Goal: Information Seeking & Learning: Learn about a topic

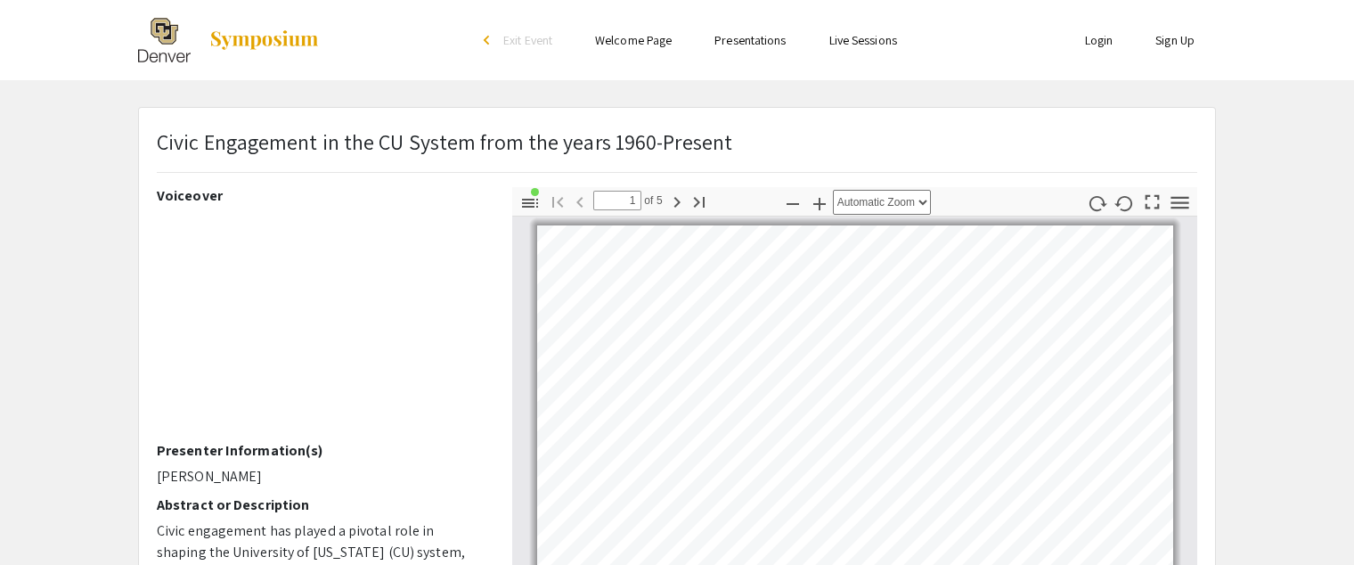
scroll to position [2, 0]
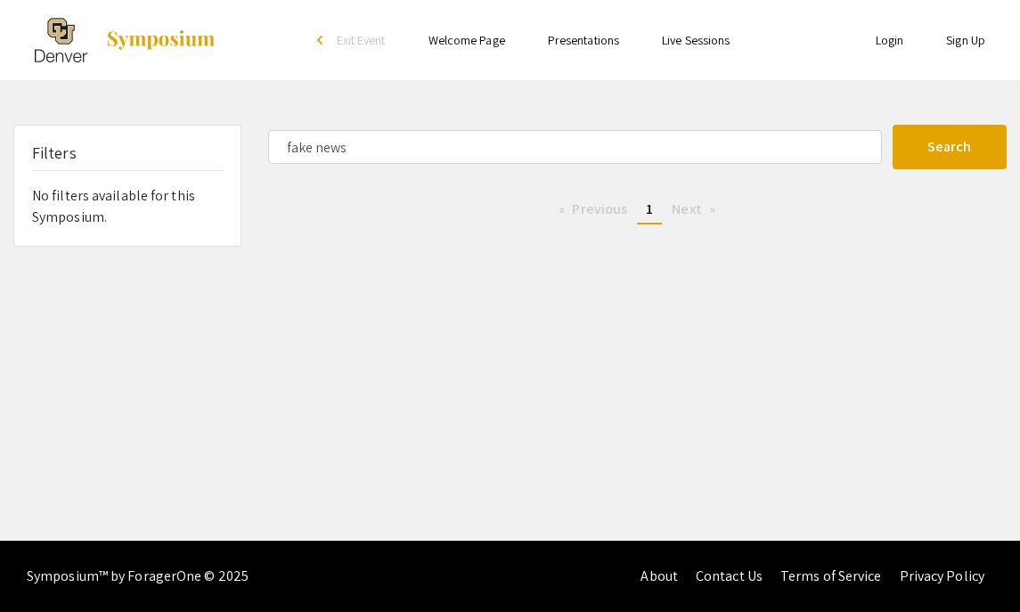
drag, startPoint x: 372, startPoint y: 150, endPoint x: 240, endPoint y: 137, distance: 132.4
click at [240, 137] on div "Filters No filters available for this Symposium. fake news Search 0 Results fou…" at bounding box center [510, 186] width 1020 height 122
type input "social media"
click at [892, 125] on button "Search" at bounding box center [949, 147] width 114 height 45
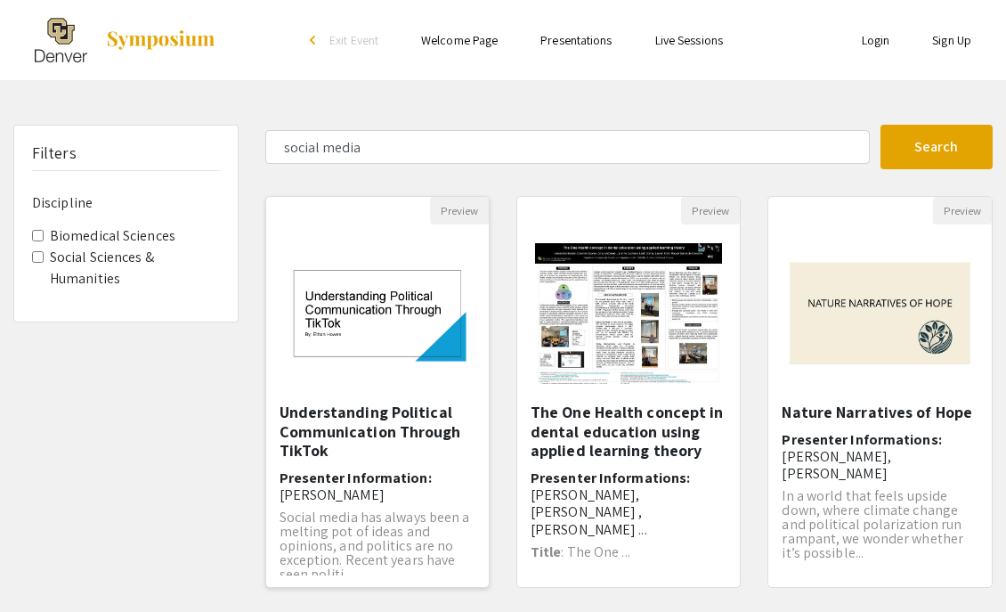
click at [420, 348] on img "Open Presentation <p>Understanding Political Communication Through TikTok</p>" at bounding box center [377, 313] width 223 height 141
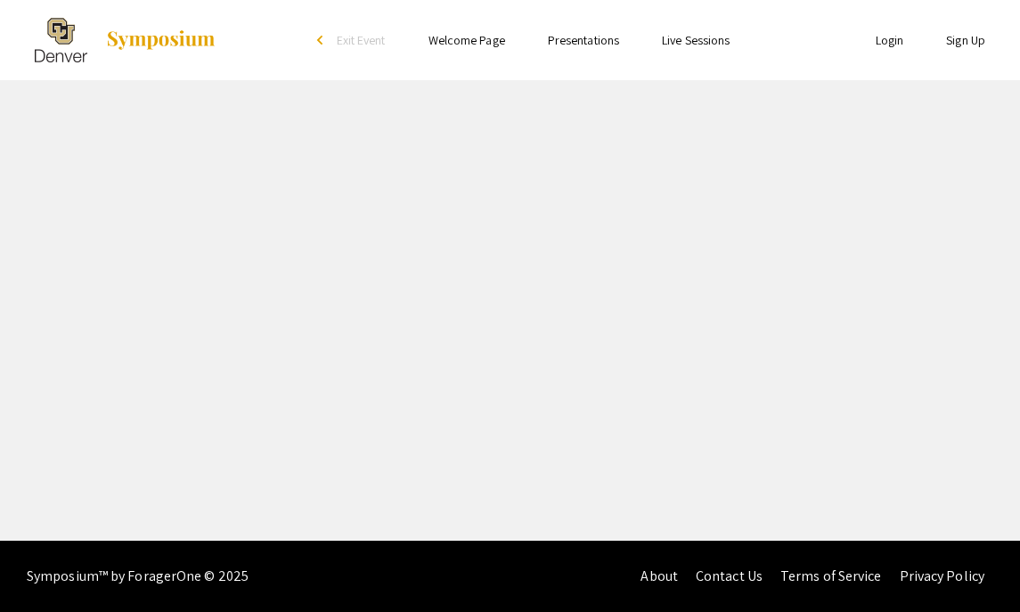
select select "custom"
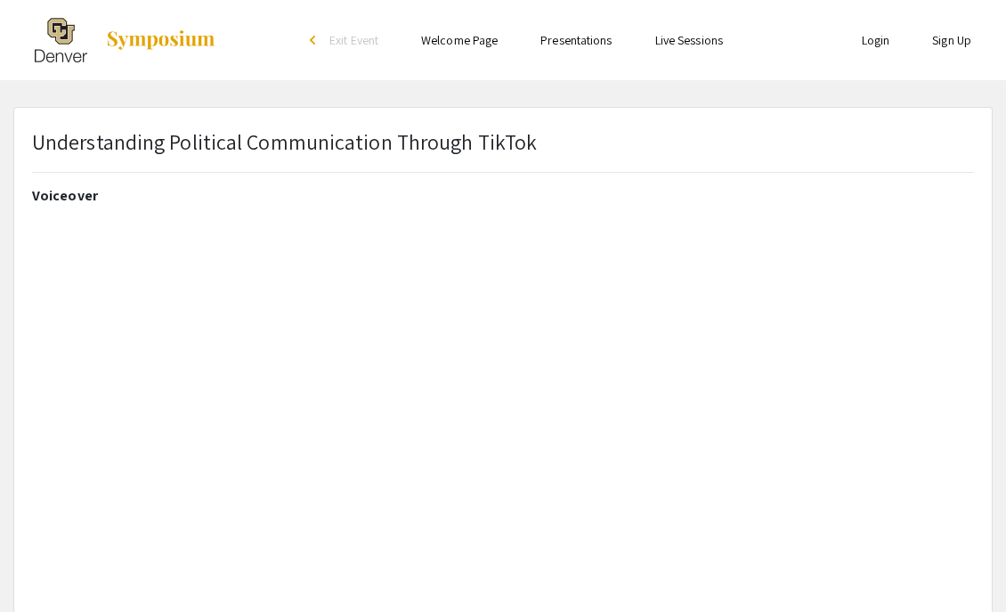
type input "0"
select select "custom"
type input "1"
select select "auto"
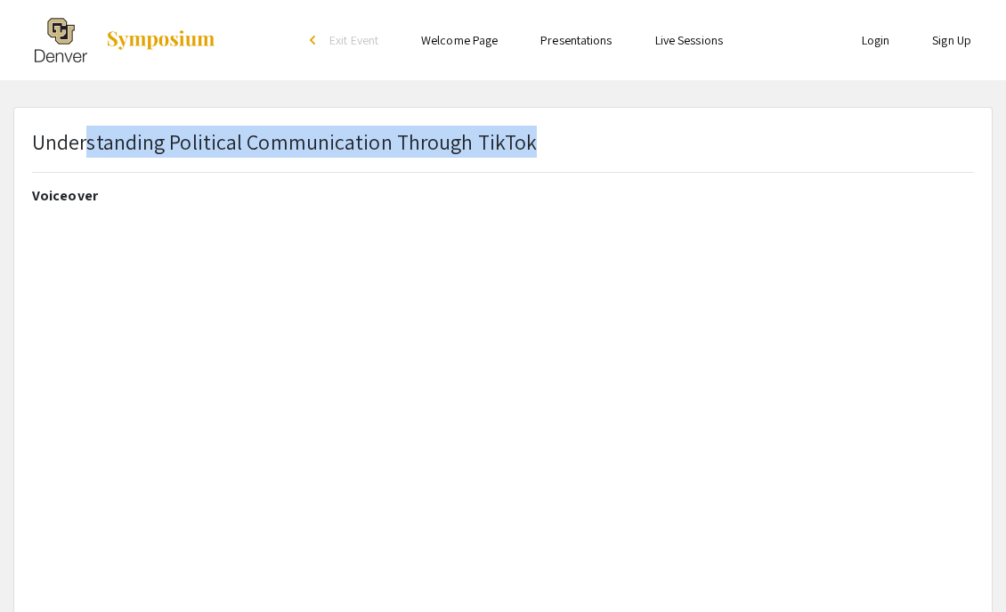
drag, startPoint x: 544, startPoint y: 141, endPoint x: 89, endPoint y: 146, distance: 455.1
click at [89, 146] on div "Understanding Political Communication Through TikTok" at bounding box center [503, 156] width 969 height 61
click at [323, 149] on p "Understanding Political Communication Through TikTok" at bounding box center [284, 142] width 505 height 32
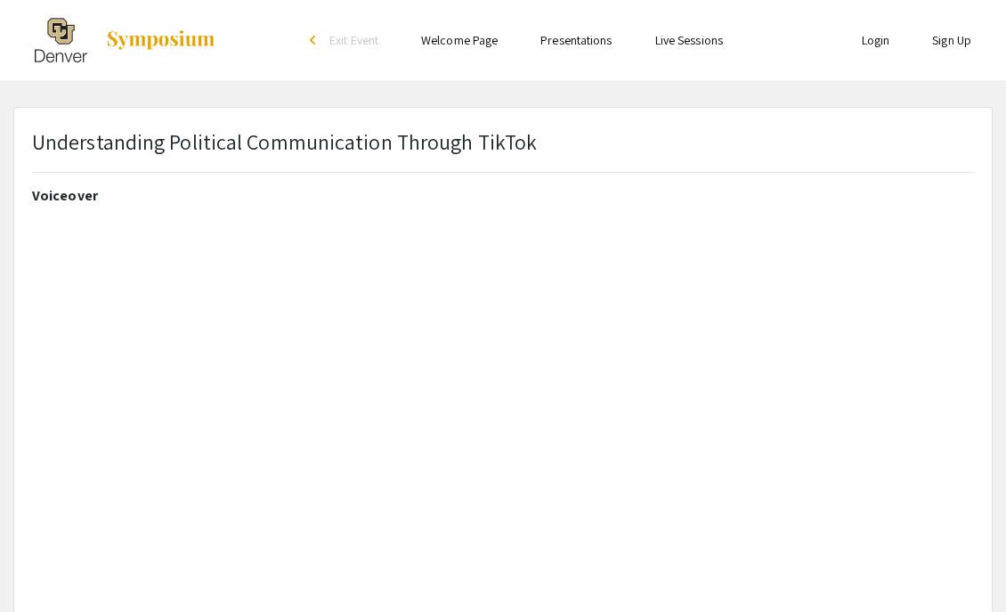
drag, startPoint x: 509, startPoint y: 142, endPoint x: 22, endPoint y: 140, distance: 486.2
click at [22, 140] on div "Understanding Political Communication Through TikTok" at bounding box center [503, 156] width 969 height 61
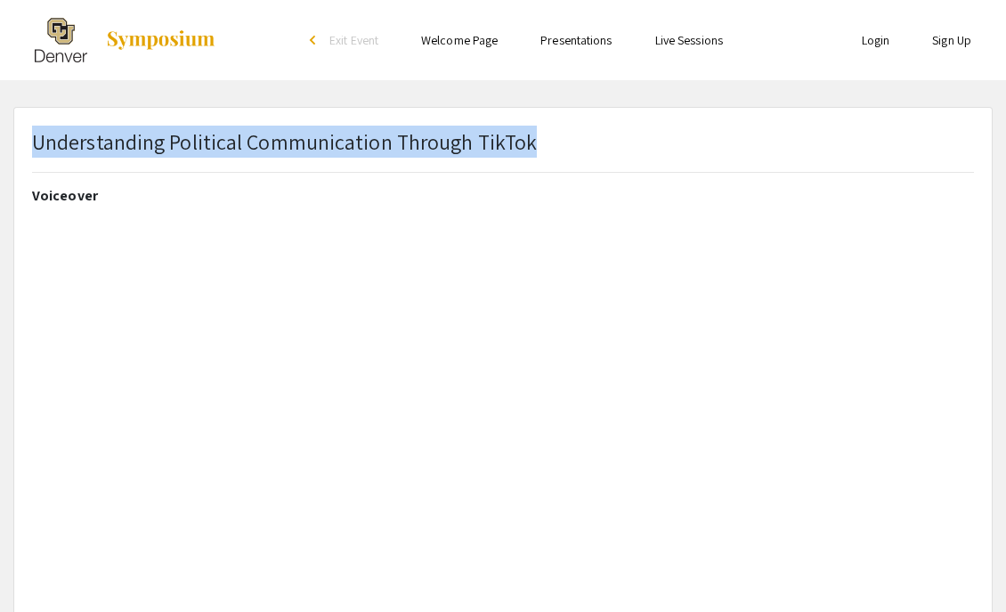
drag, startPoint x: 33, startPoint y: 139, endPoint x: 552, endPoint y: 141, distance: 519.2
click at [552, 141] on div "Understanding Political Communication Through TikTok" at bounding box center [503, 156] width 969 height 61
copy p "Understanding Political Communication Through TikTok"
